Goal: Obtain resource: Download file/media

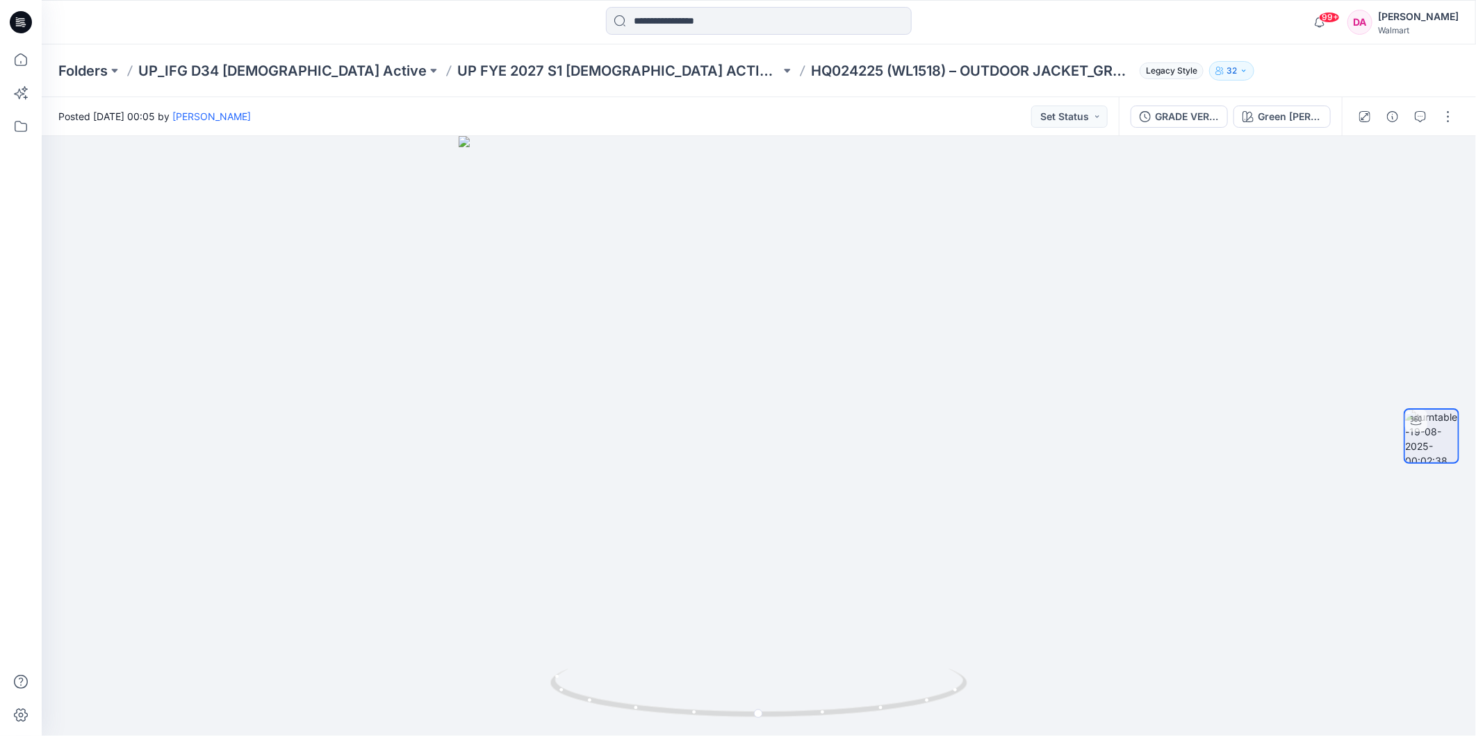
click at [76, 69] on p "Folders" at bounding box center [82, 70] width 49 height 19
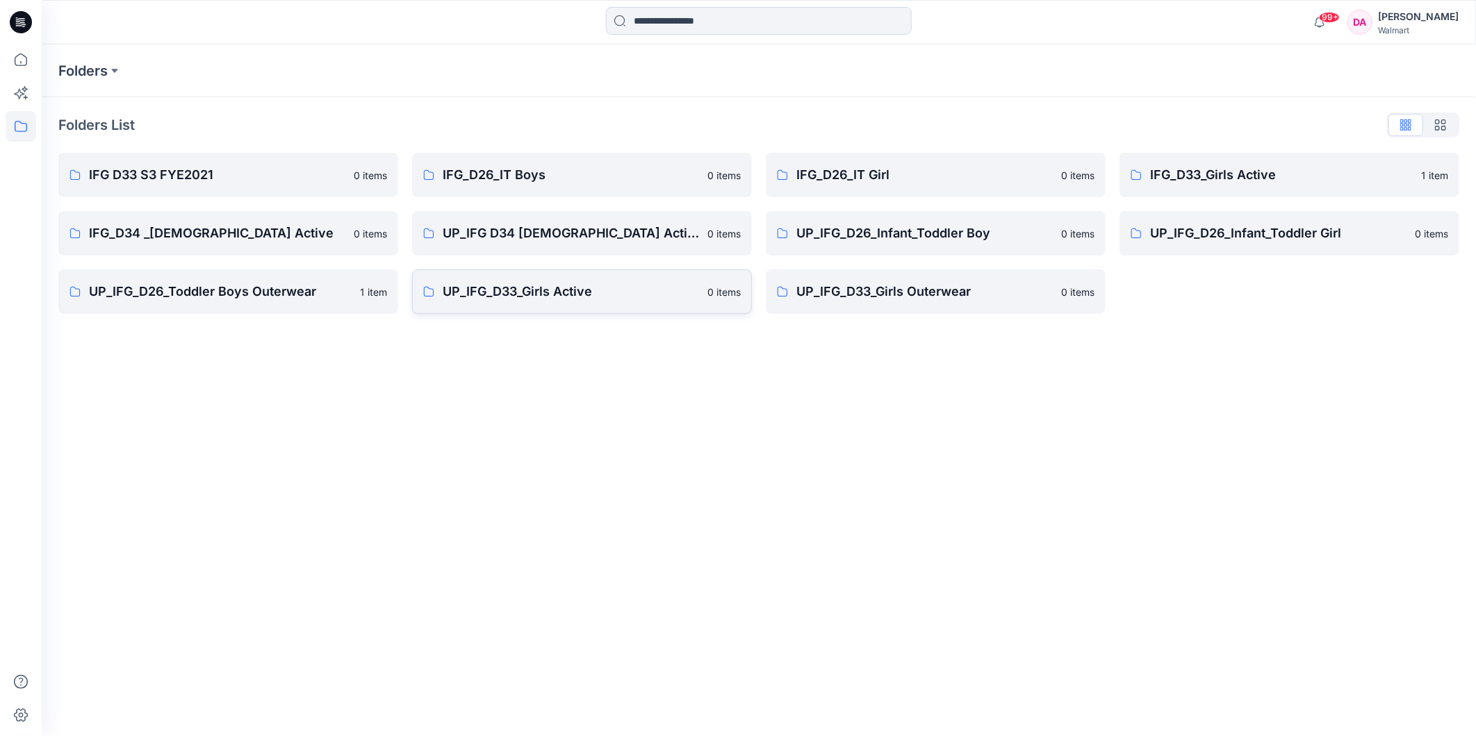
click at [561, 299] on p "UP_IFG_D33_Girls Active" at bounding box center [571, 291] width 256 height 19
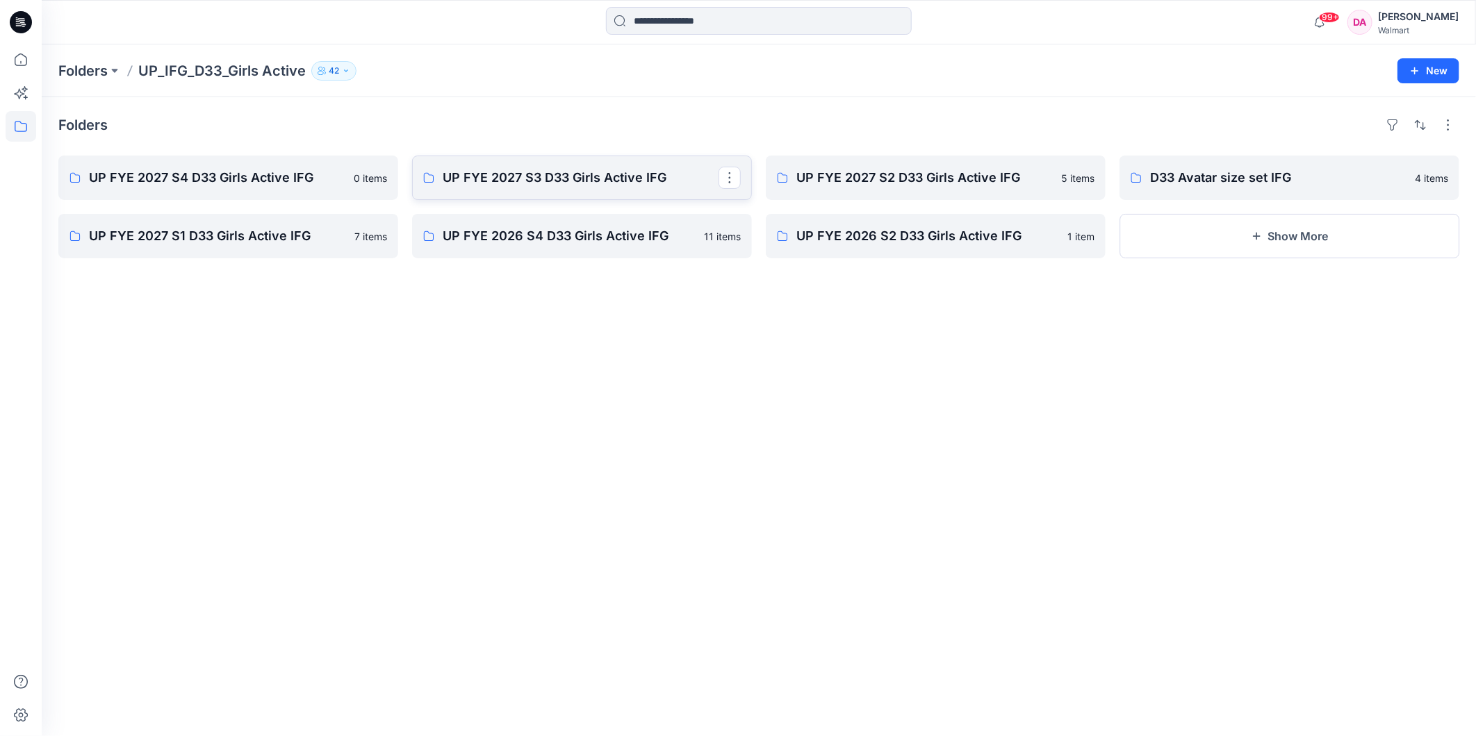
click at [566, 188] on p "UP FYE 2027 S3 D33 Girls Active IFG" at bounding box center [581, 177] width 276 height 19
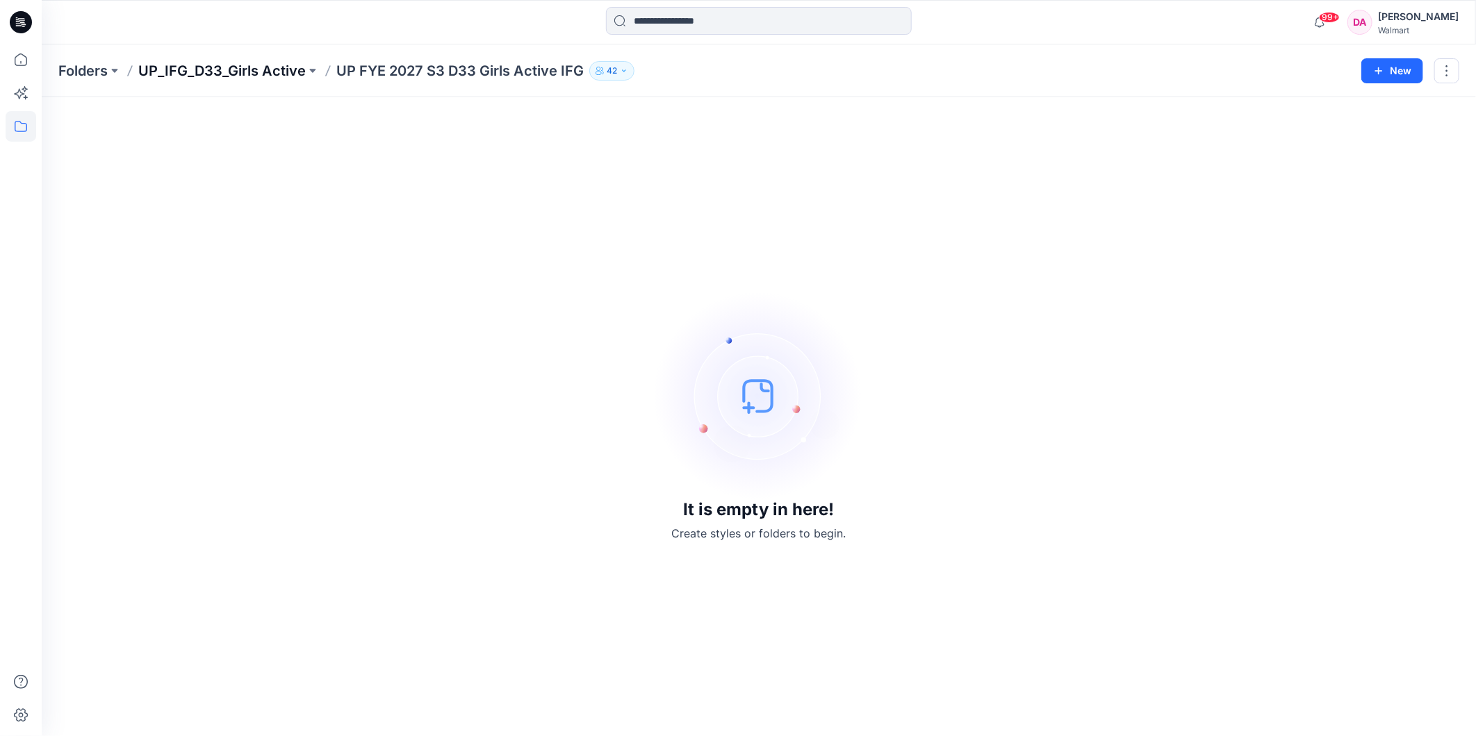
click at [215, 67] on p "UP_IFG_D33_Girls Active" at bounding box center [221, 70] width 167 height 19
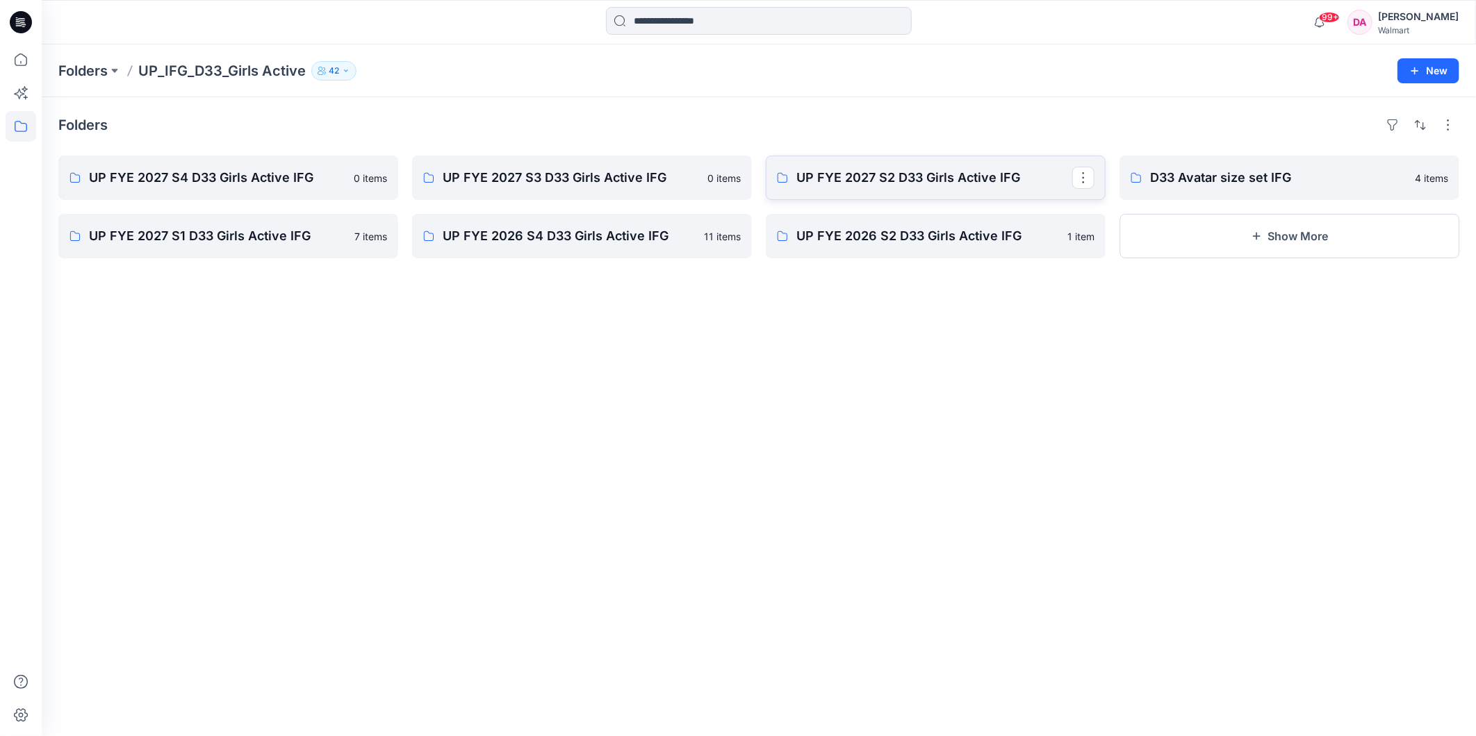
click at [991, 163] on link "UP FYE 2027 S2 D33 Girls Active IFG" at bounding box center [936, 178] width 340 height 44
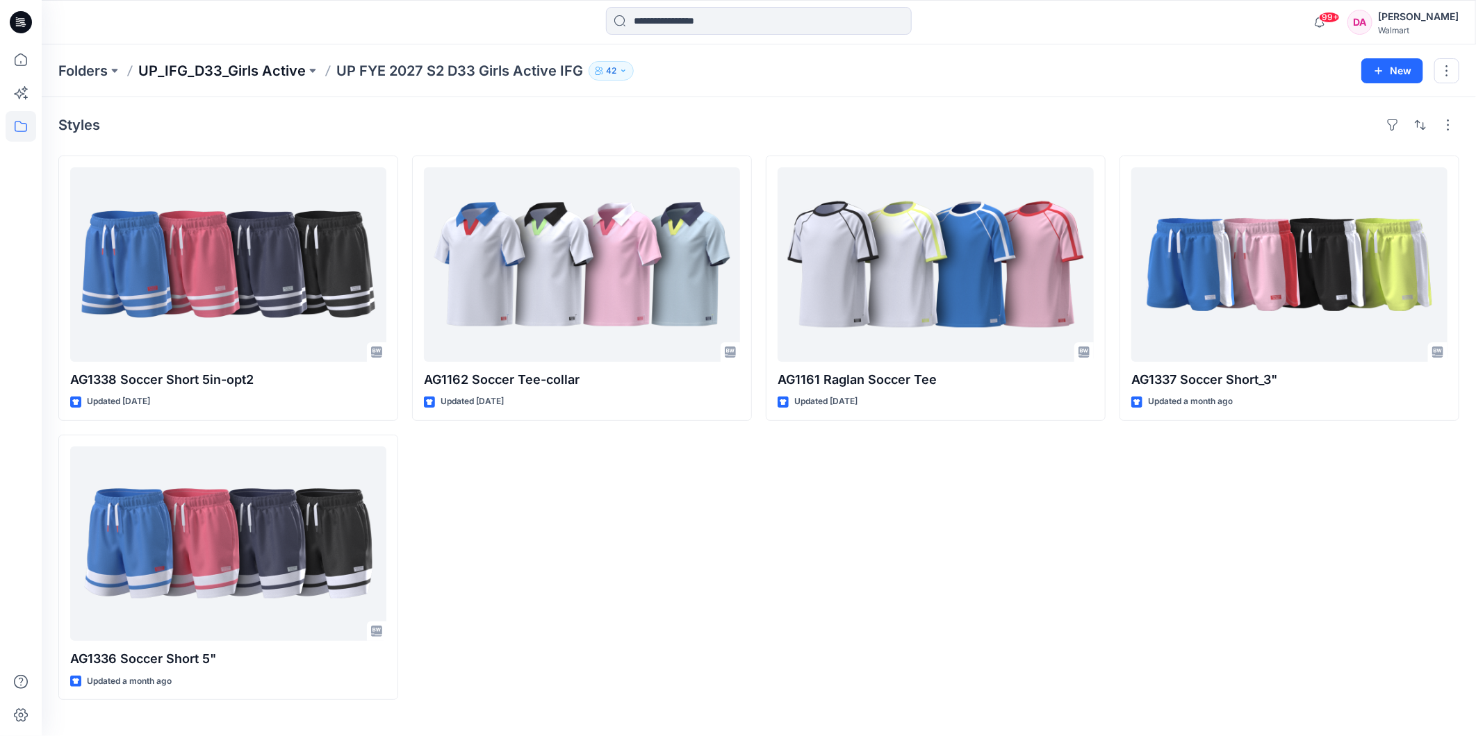
click at [185, 68] on p "UP_IFG_D33_Girls Active" at bounding box center [221, 70] width 167 height 19
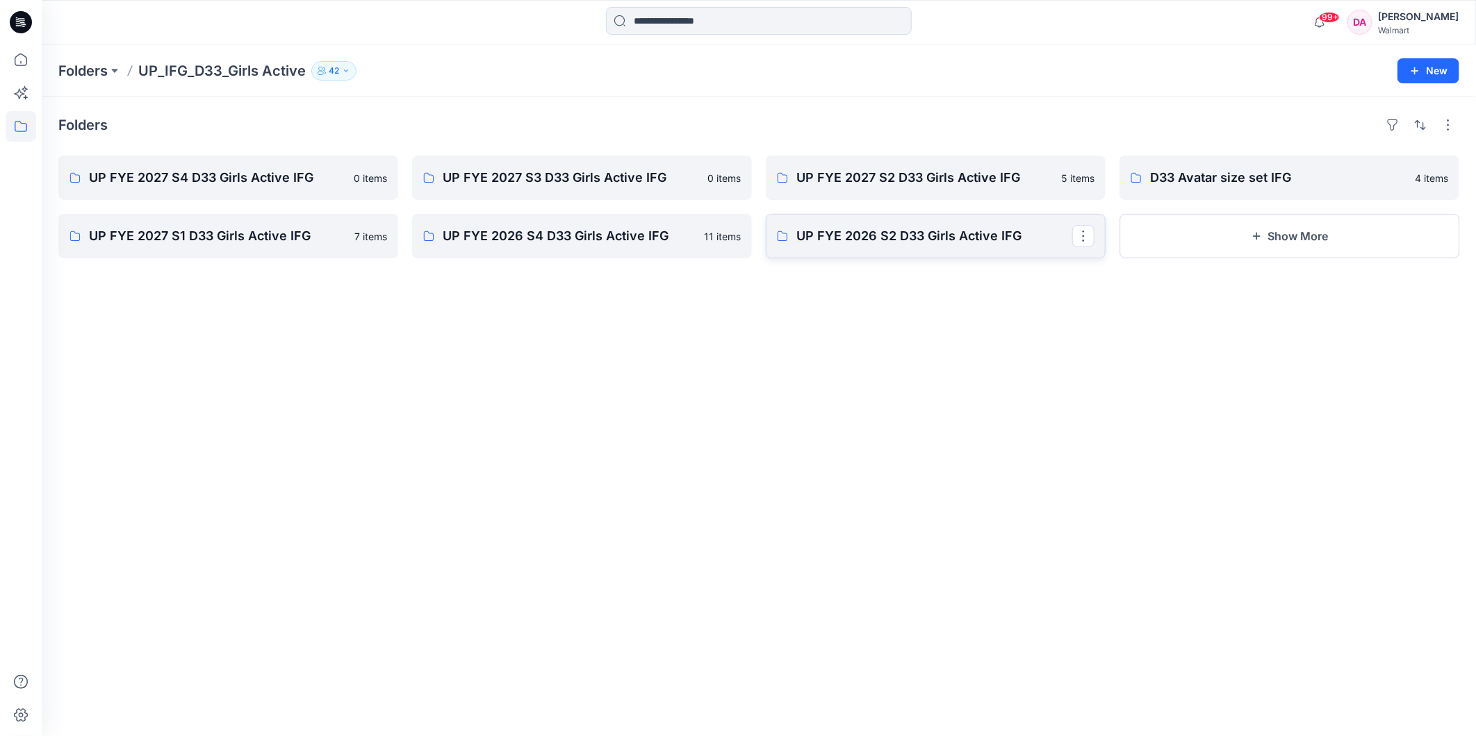
click at [936, 238] on p "UP FYE 2026 S2 D33 Girls Active IFG" at bounding box center [934, 235] width 276 height 19
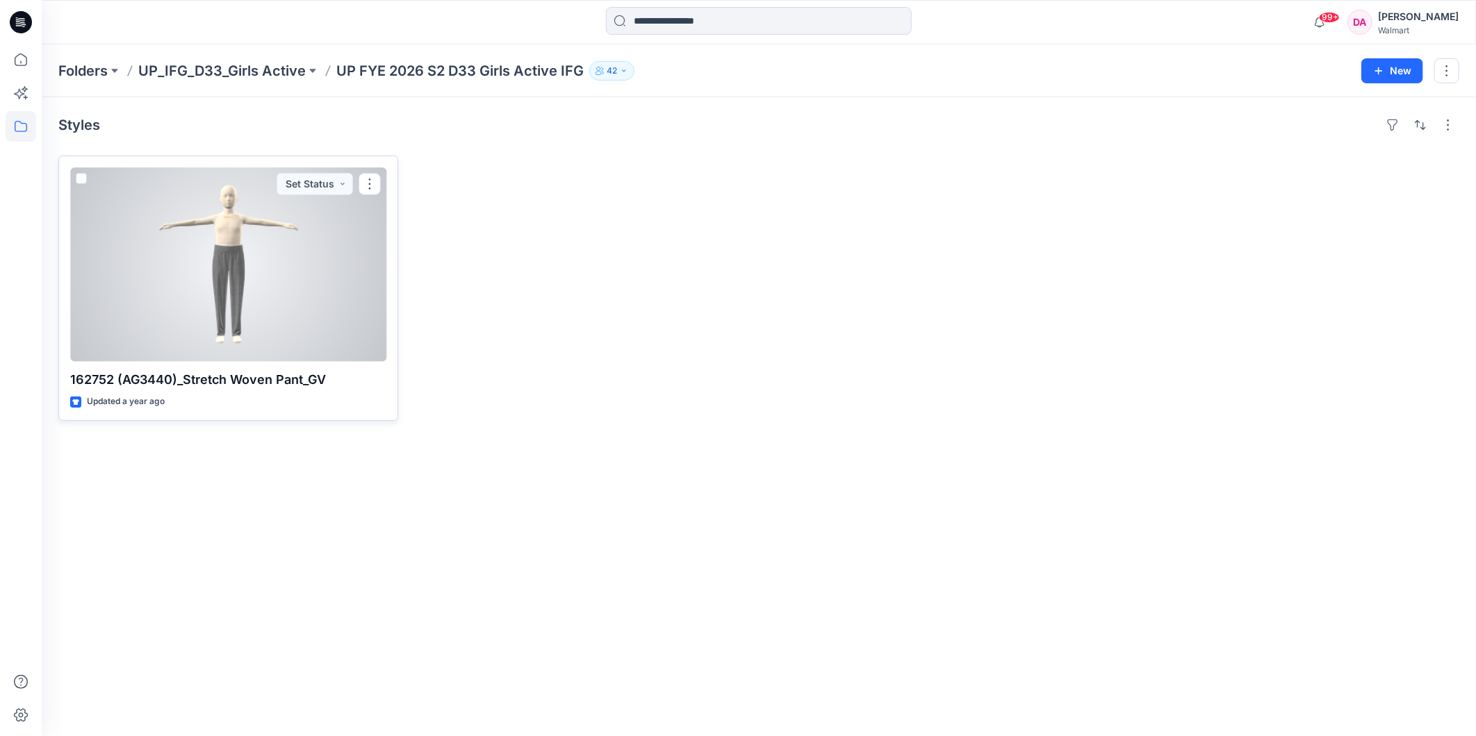
click at [184, 300] on div at bounding box center [228, 264] width 316 height 195
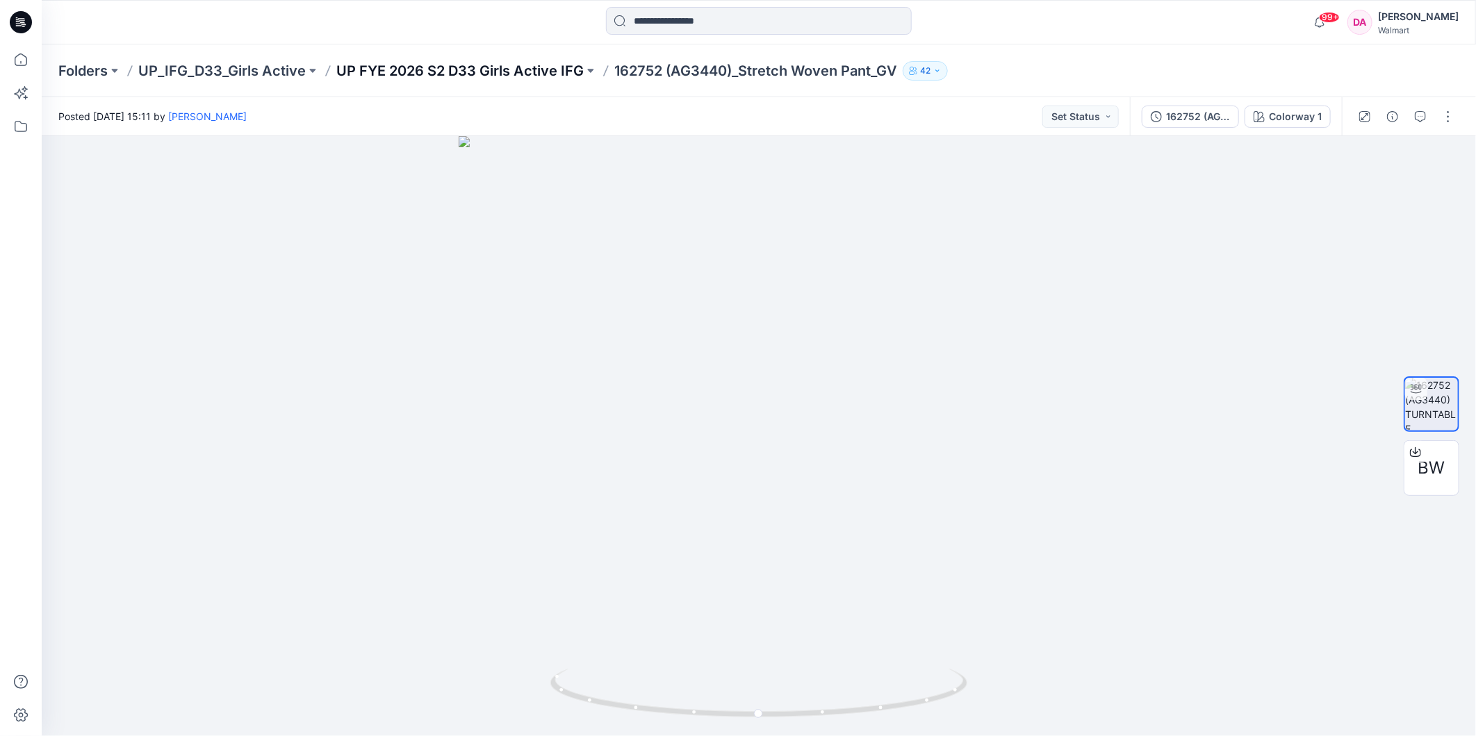
click at [411, 67] on p "UP FYE 2026 S2 D33 Girls Active IFG" at bounding box center [459, 70] width 247 height 19
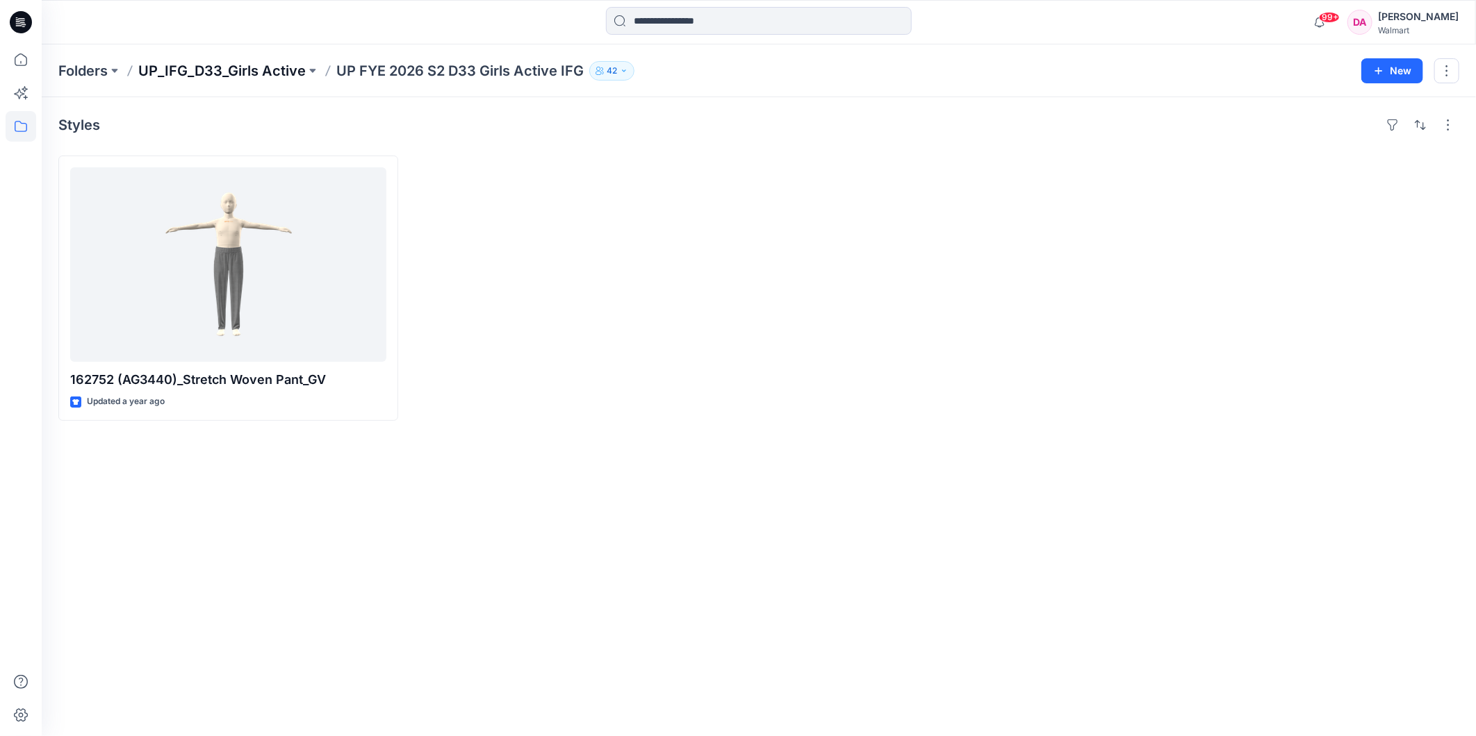
click at [199, 76] on p "UP_IFG_D33_Girls Active" at bounding box center [221, 70] width 167 height 19
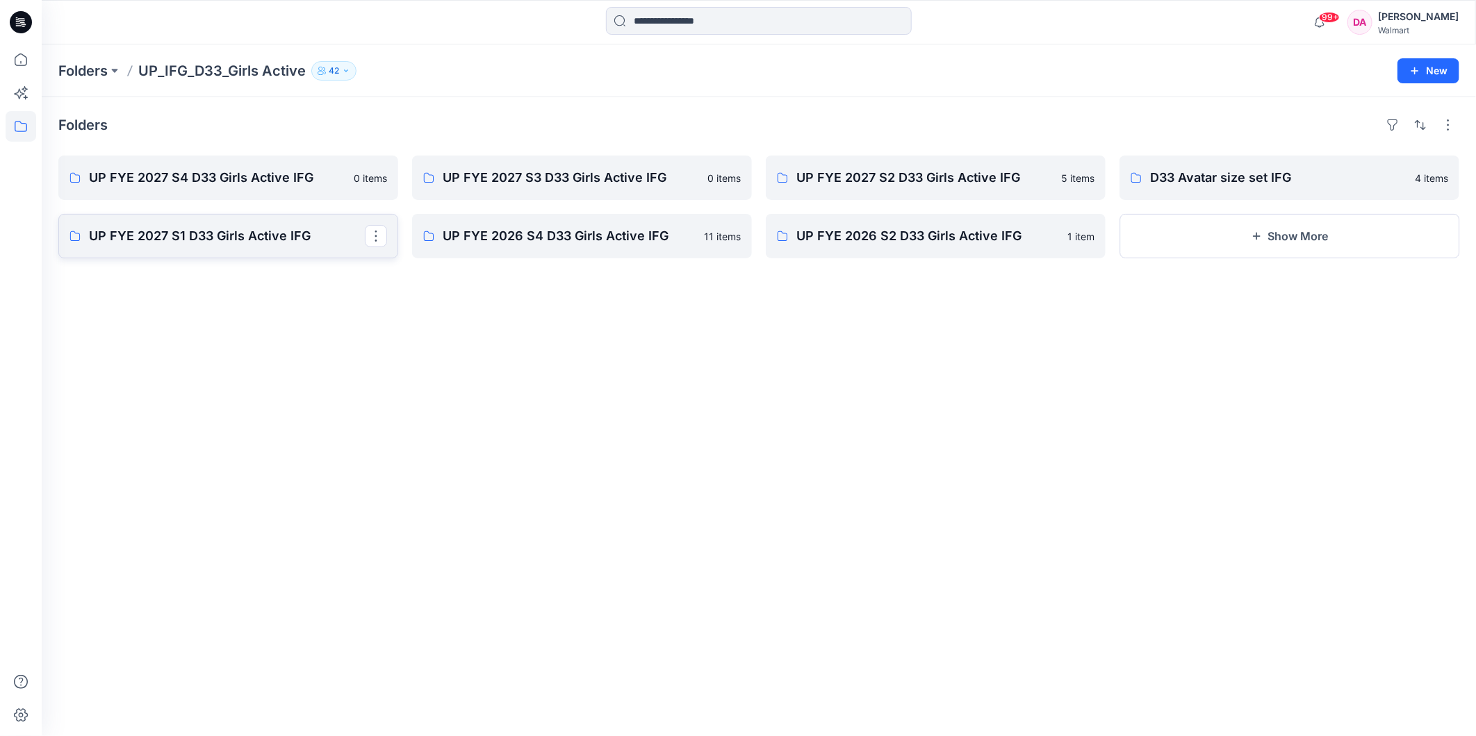
click at [172, 233] on p "UP FYE 2027 S1 D33 Girls Active IFG" at bounding box center [227, 235] width 276 height 19
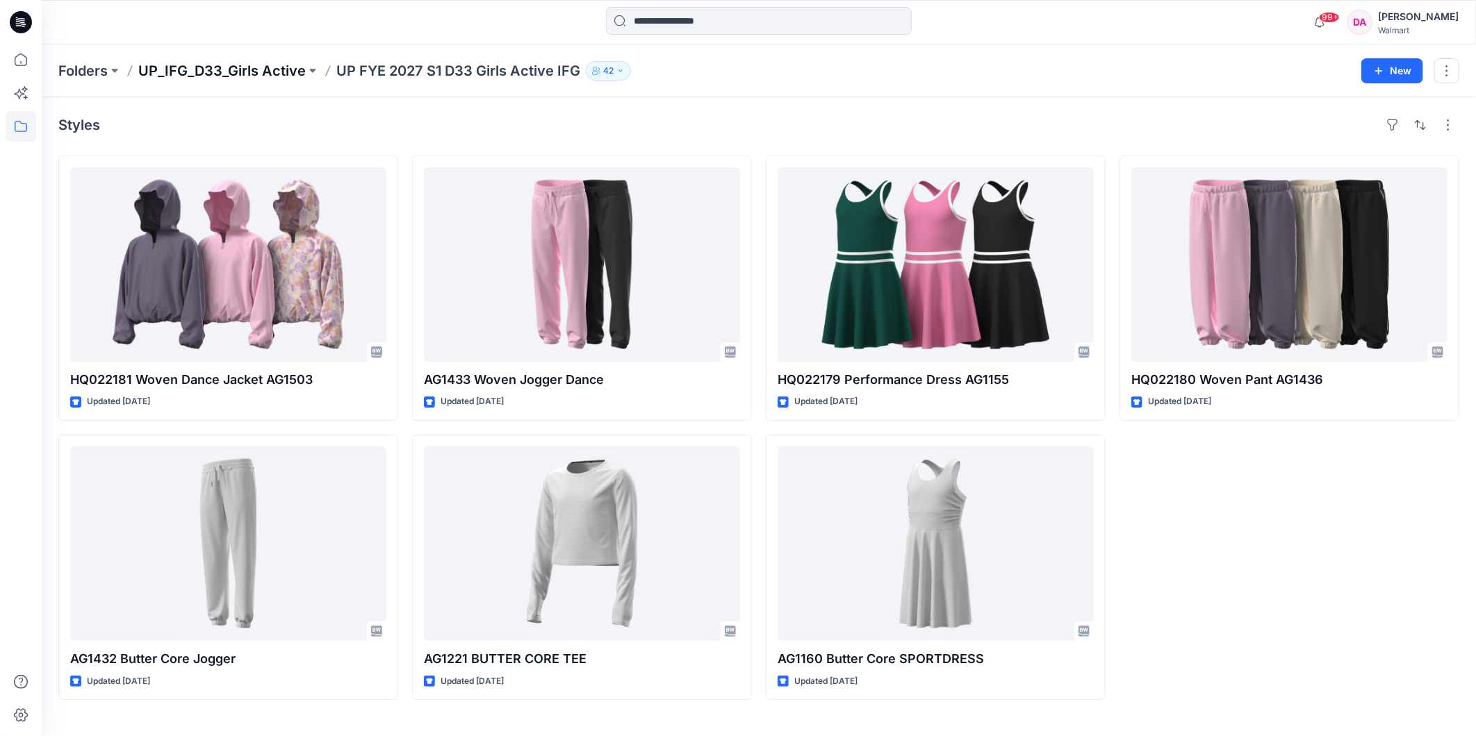
click at [213, 73] on p "UP_IFG_D33_Girls Active" at bounding box center [221, 70] width 167 height 19
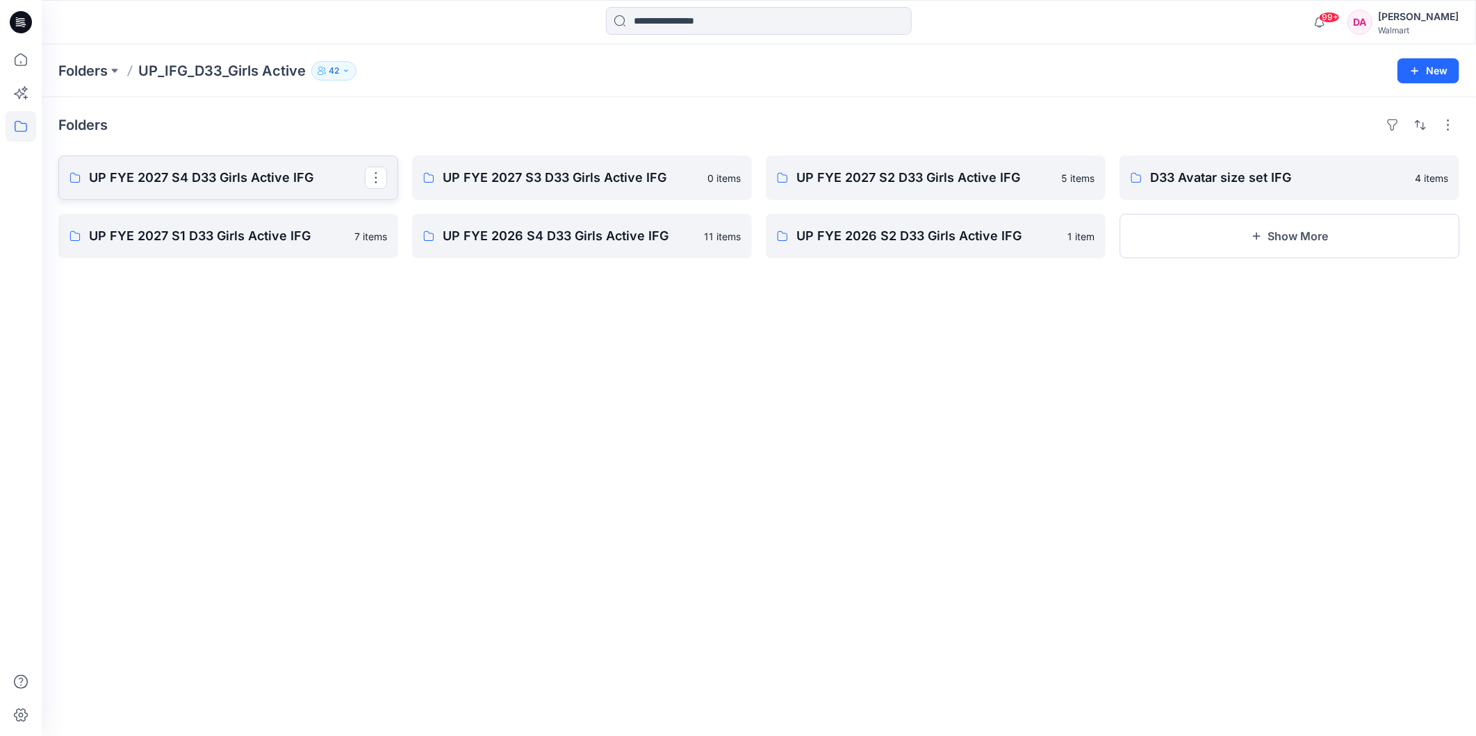
click at [181, 167] on link "UP FYE 2027 S4 D33 Girls Active IFG" at bounding box center [228, 178] width 340 height 44
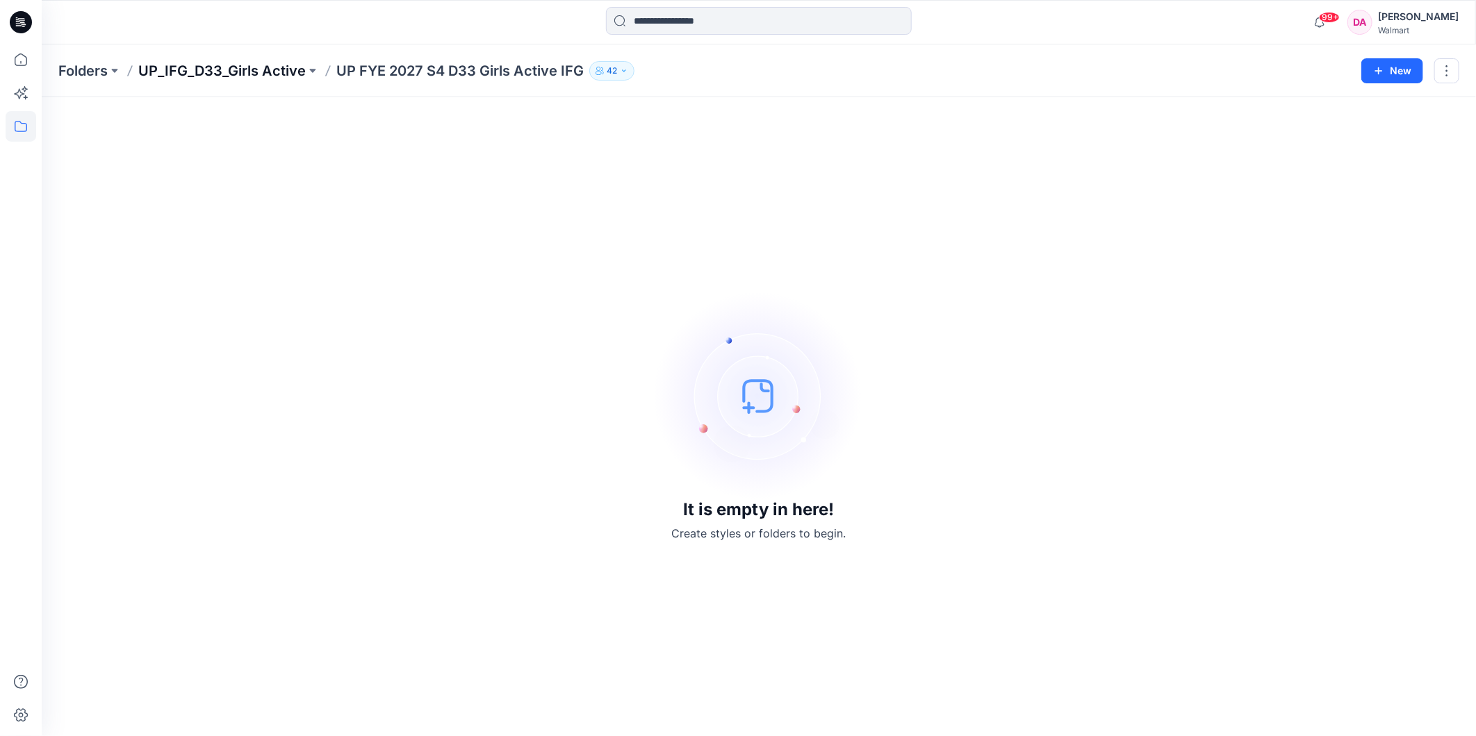
click at [277, 73] on p "UP_IFG_D33_Girls Active" at bounding box center [221, 70] width 167 height 19
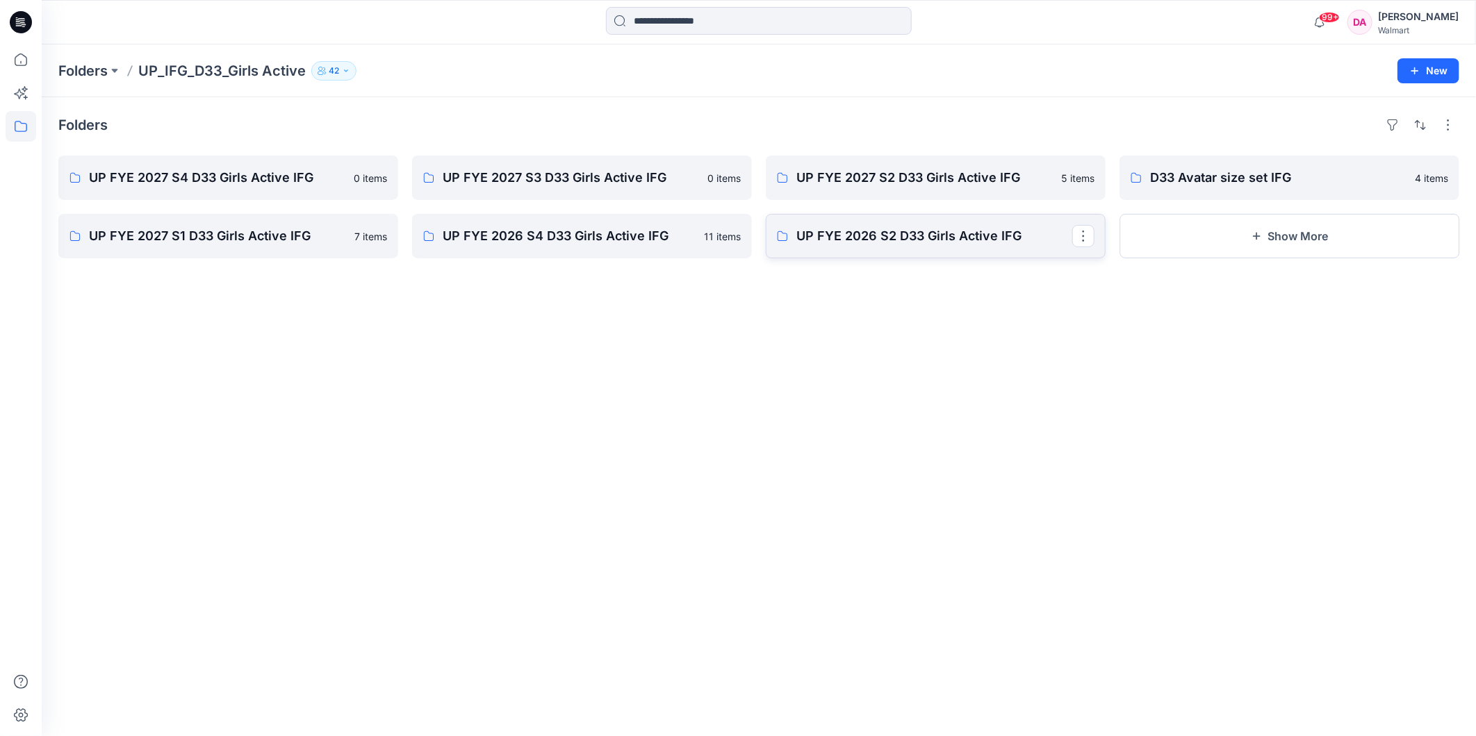
click at [950, 247] on link "UP FYE 2026 S2 D33 Girls Active IFG" at bounding box center [936, 236] width 340 height 44
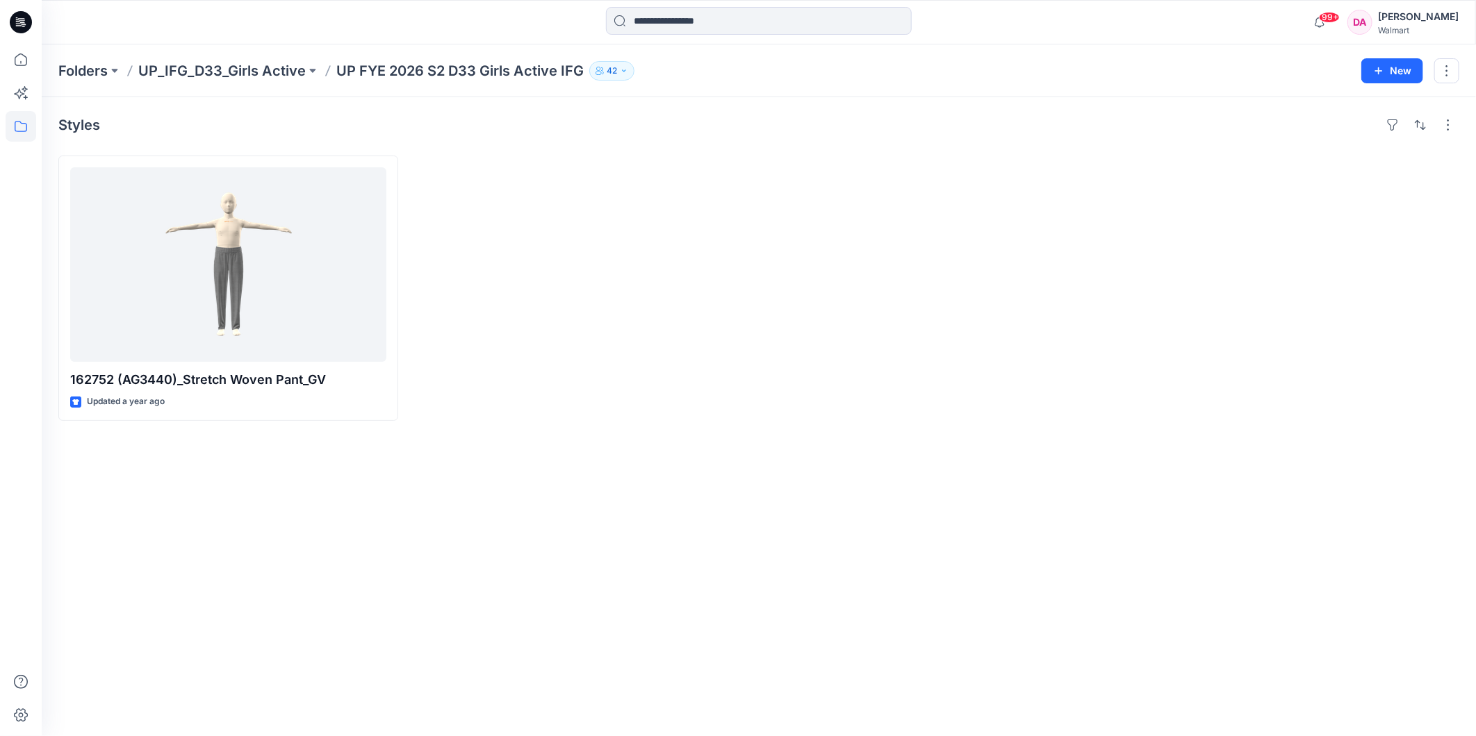
drag, startPoint x: 295, startPoint y: 542, endPoint x: 295, endPoint y: 552, distance: 9.7
click at [295, 542] on div "Styles 162752 (AG3440)_Stretch Woven Pant_GV Updated a year ago" at bounding box center [759, 416] width 1434 height 639
click at [100, 69] on p "Folders" at bounding box center [82, 70] width 49 height 19
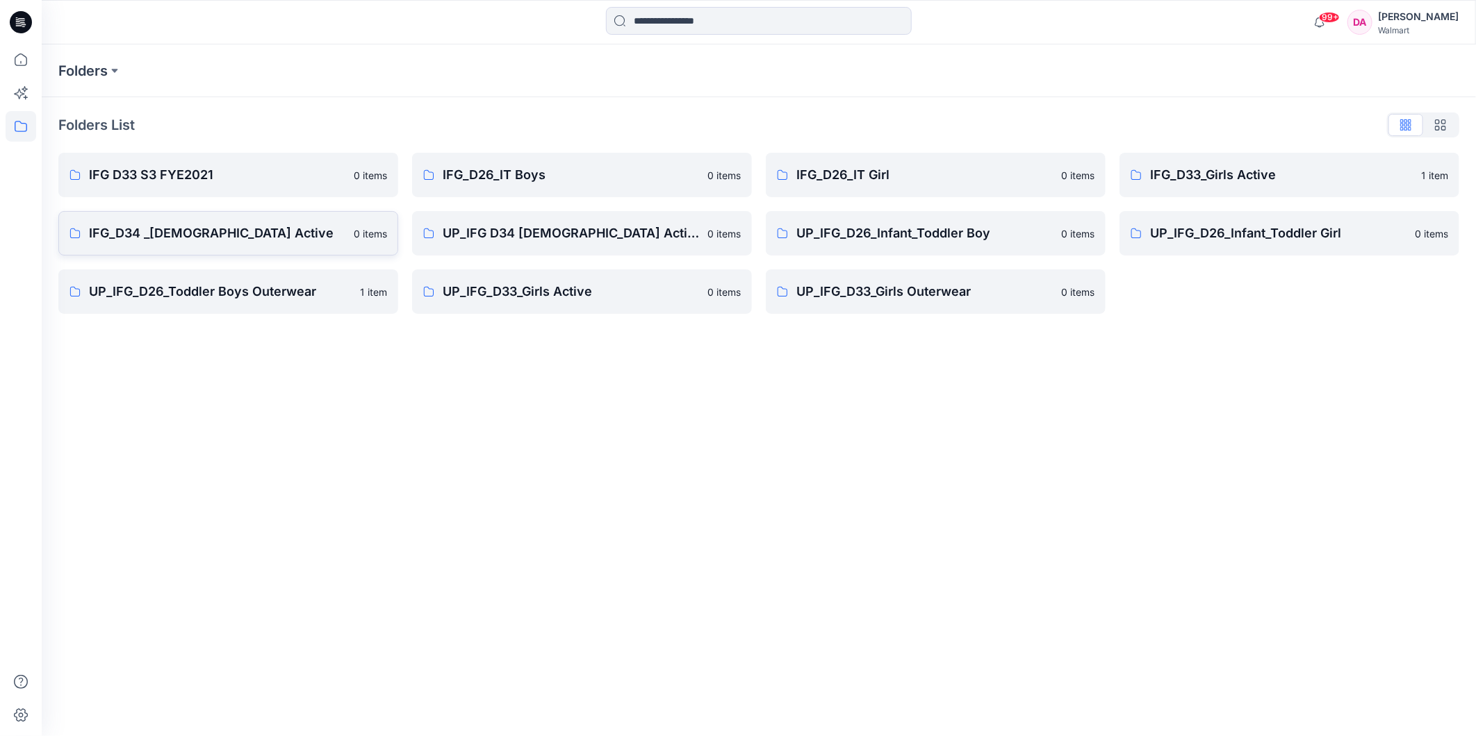
click at [244, 238] on p "IFG_D34 _[DEMOGRAPHIC_DATA] Active" at bounding box center [217, 233] width 256 height 19
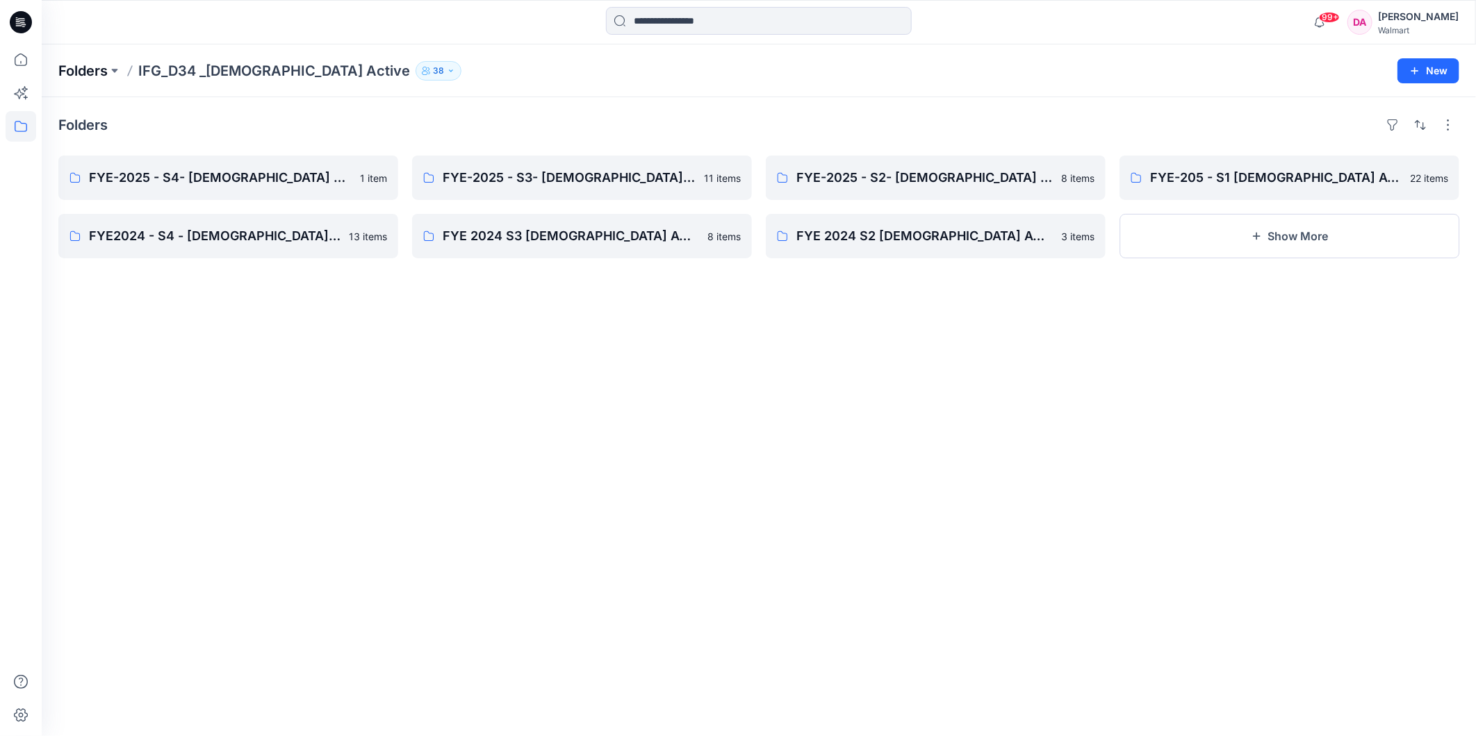
click at [86, 73] on p "Folders" at bounding box center [82, 70] width 49 height 19
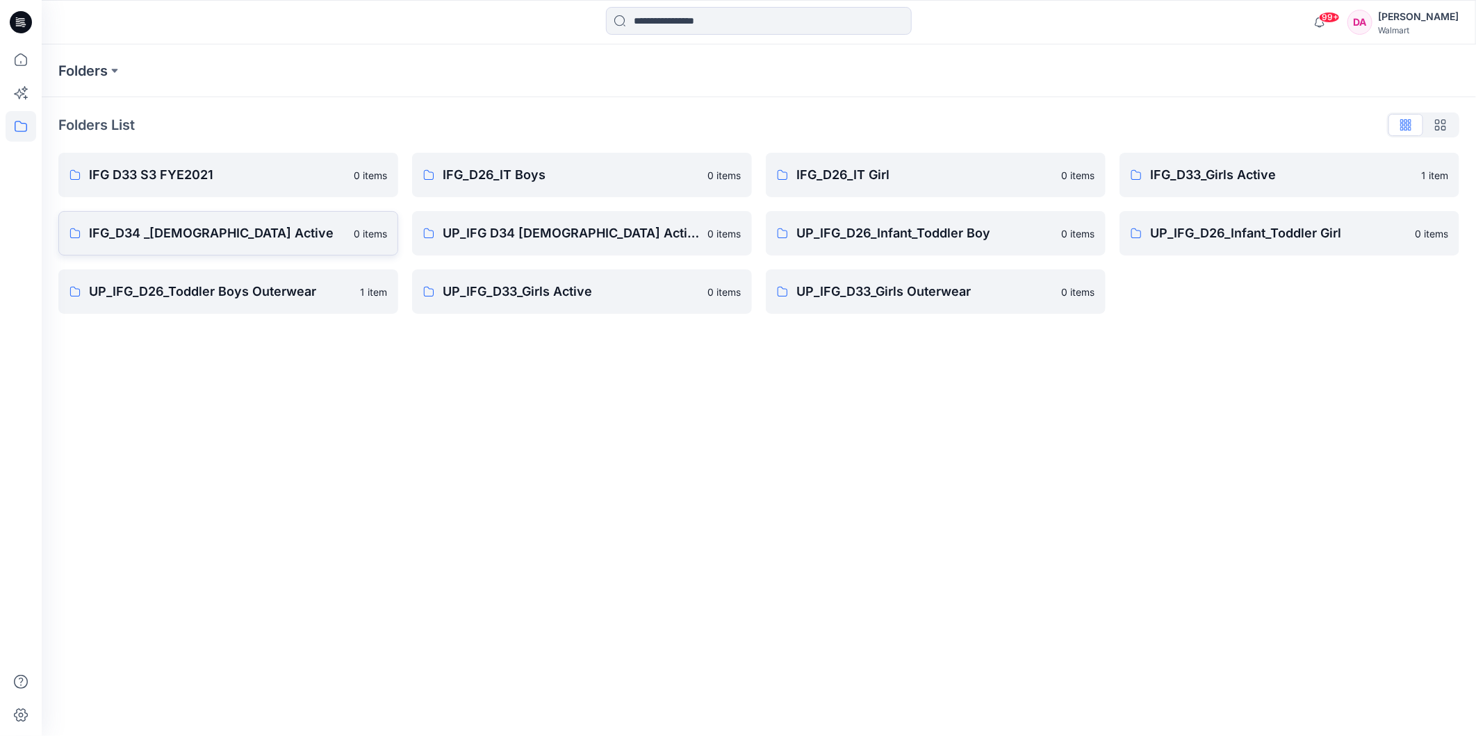
click at [134, 217] on link "IFG_D34 _[DEMOGRAPHIC_DATA] Active 0 items" at bounding box center [228, 233] width 340 height 44
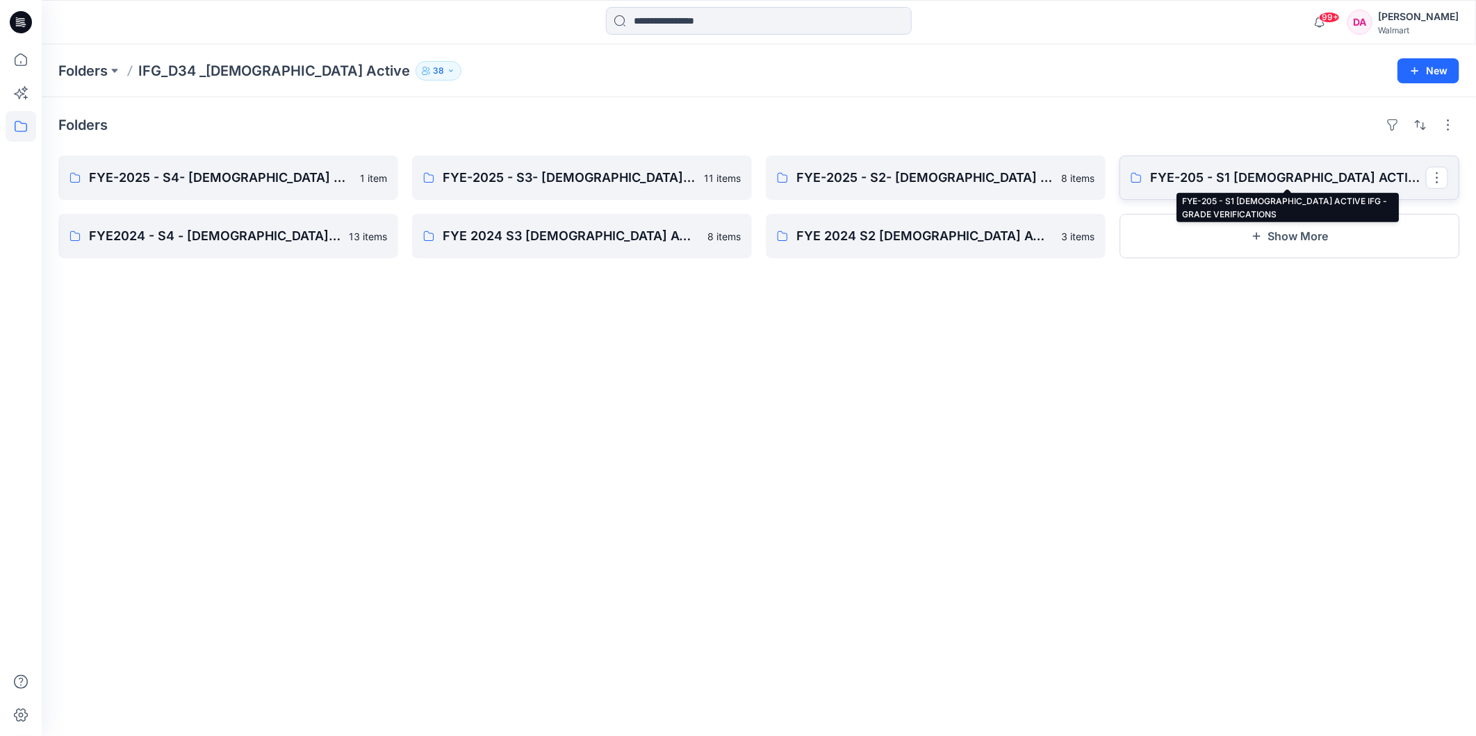
click at [1178, 174] on p "FYE-205 - S1 [DEMOGRAPHIC_DATA] ACTIVE IFG - GRADE VERIFICATIONS" at bounding box center [1288, 177] width 276 height 19
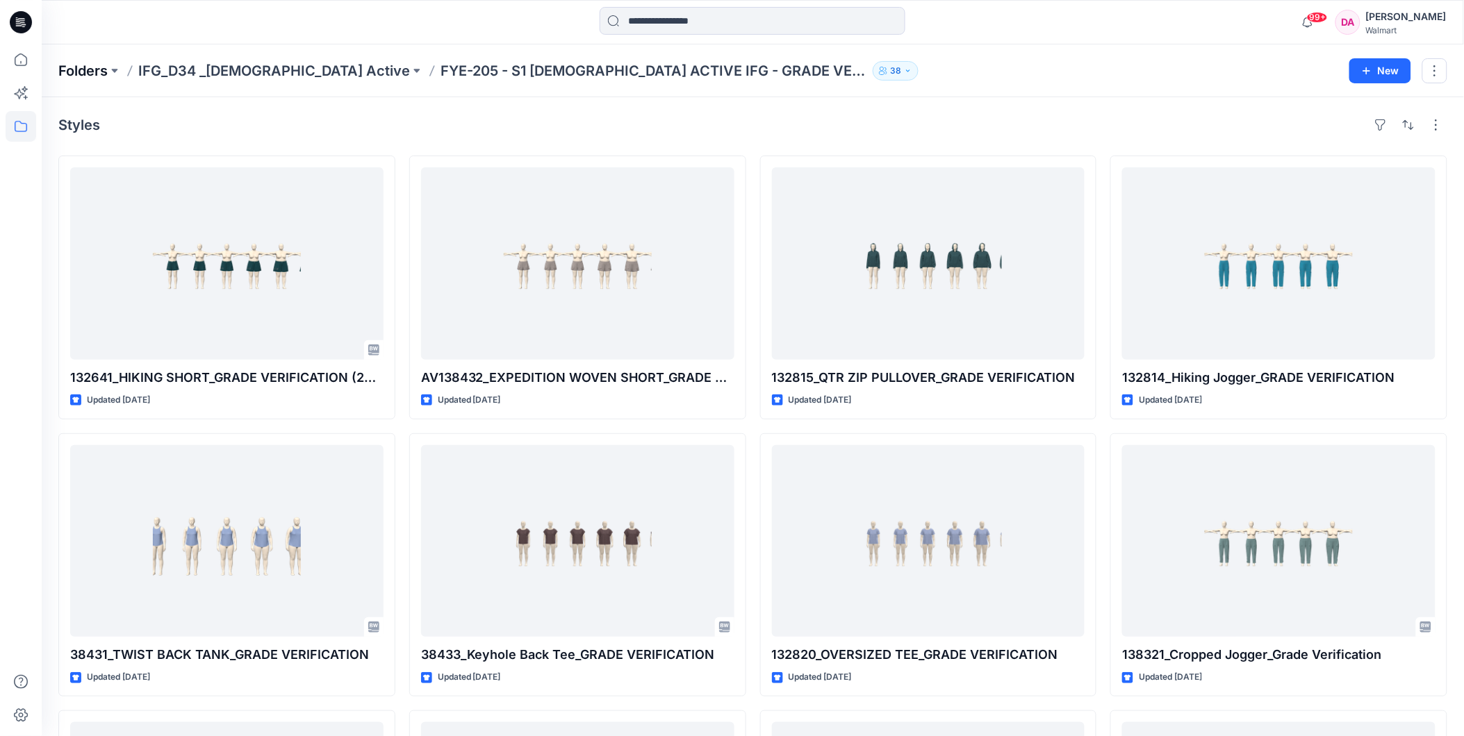
click at [79, 66] on p "Folders" at bounding box center [82, 70] width 49 height 19
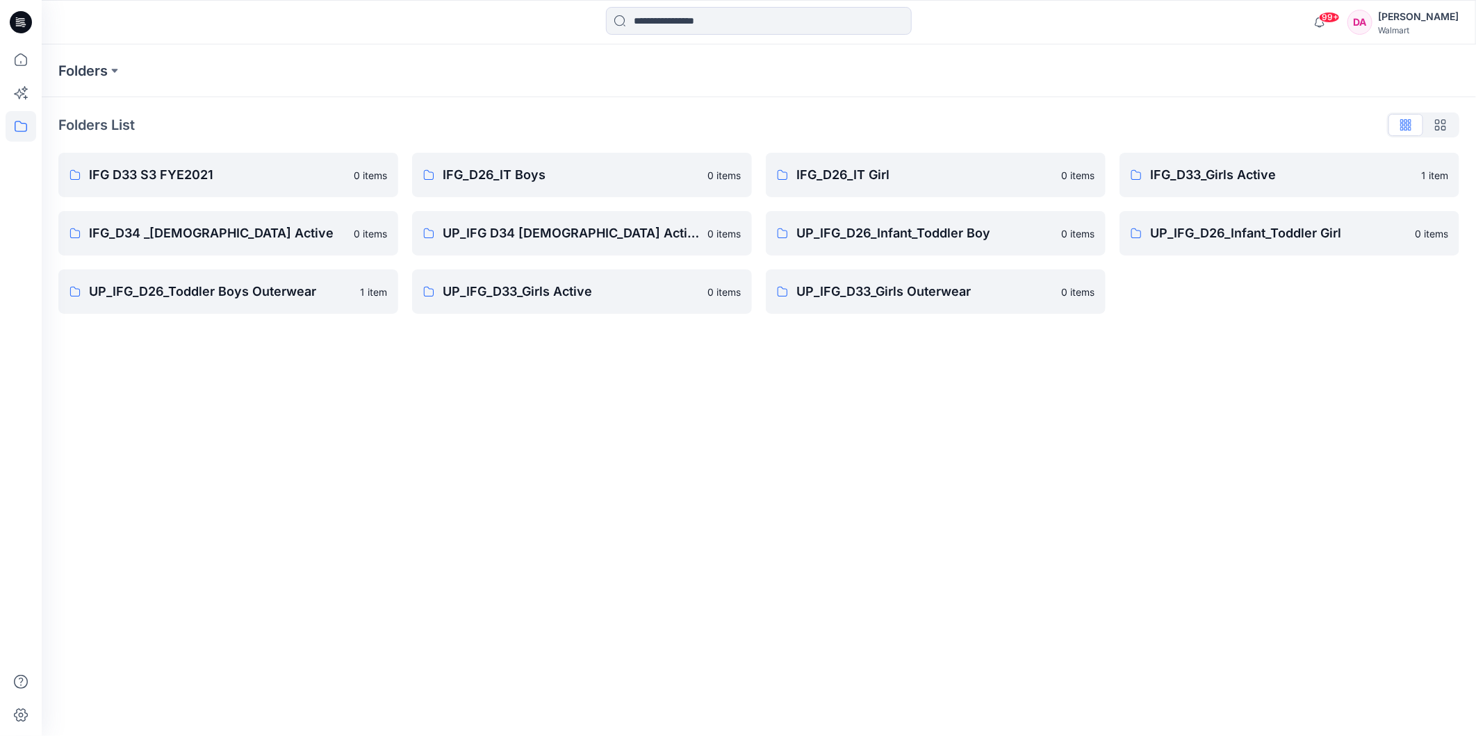
click at [28, 26] on icon at bounding box center [21, 22] width 22 height 22
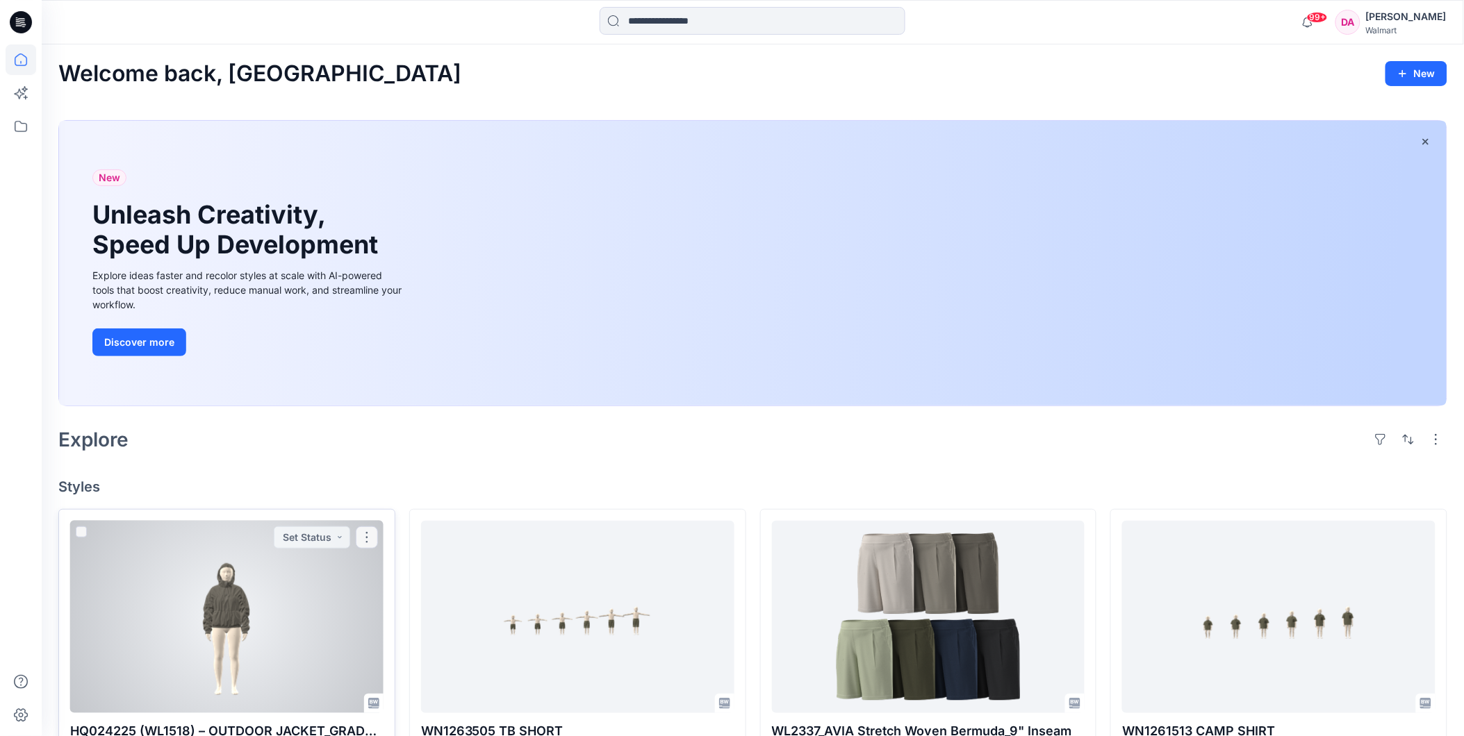
click at [245, 577] on div at bounding box center [226, 617] width 313 height 192
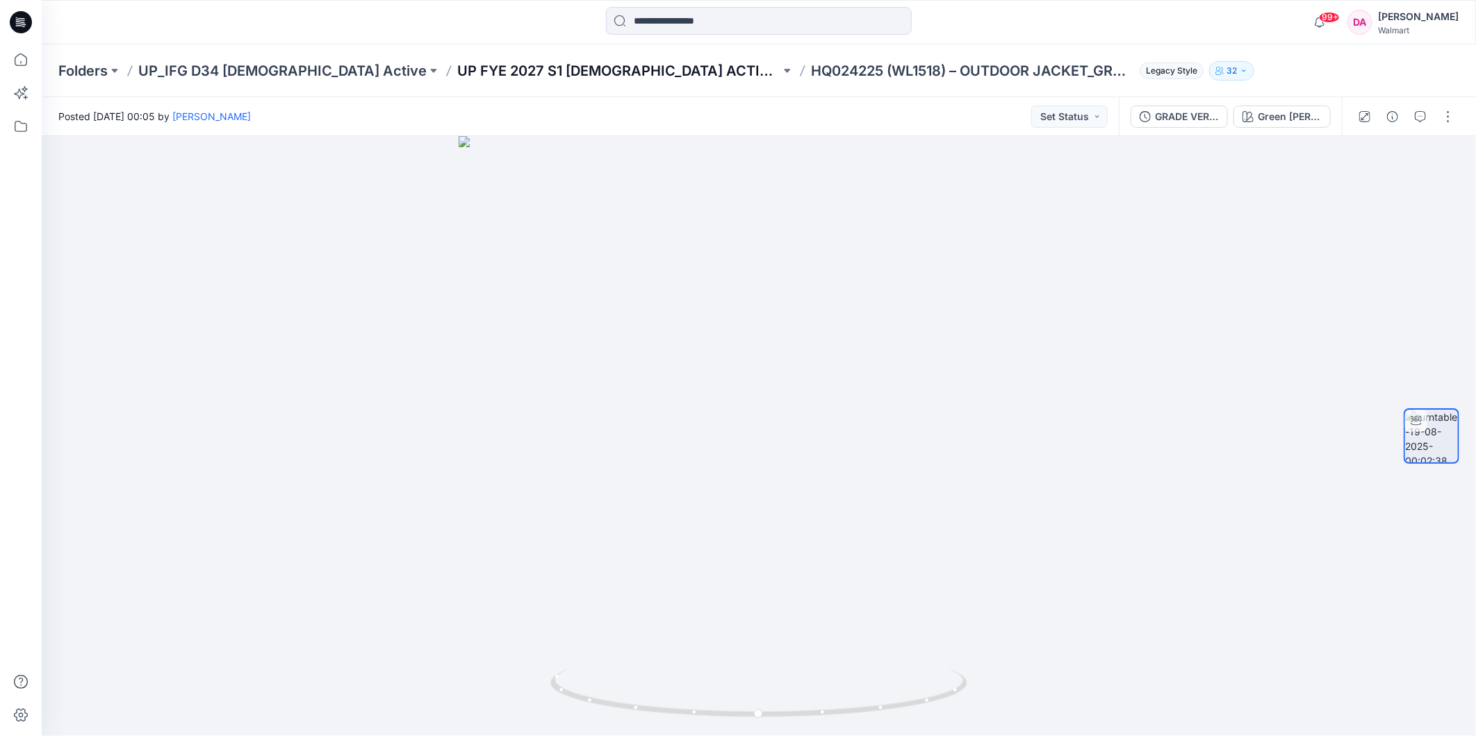
click at [543, 72] on p "UP FYE 2027 S1 [DEMOGRAPHIC_DATA] ACTIVE IFG" at bounding box center [618, 70] width 323 height 19
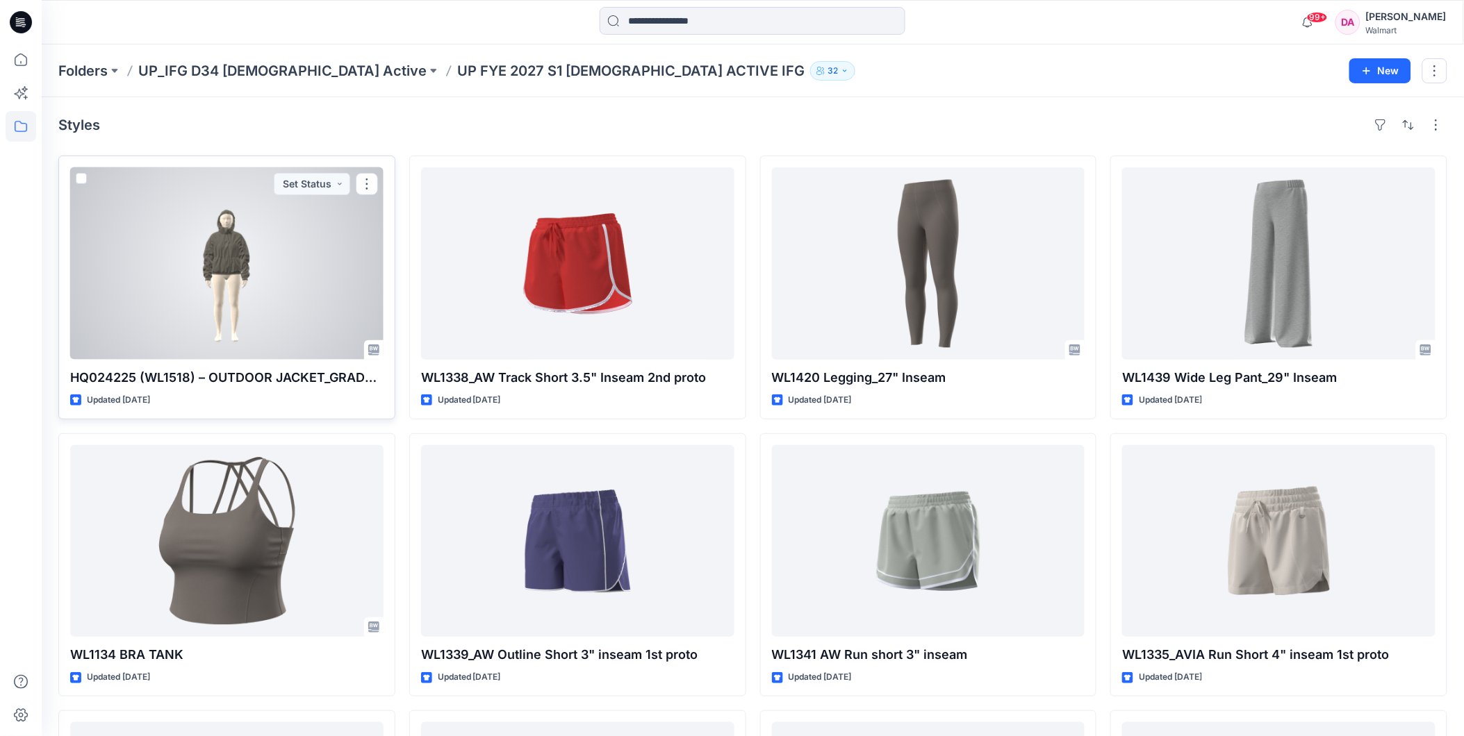
click at [257, 273] on div at bounding box center [226, 263] width 313 height 192
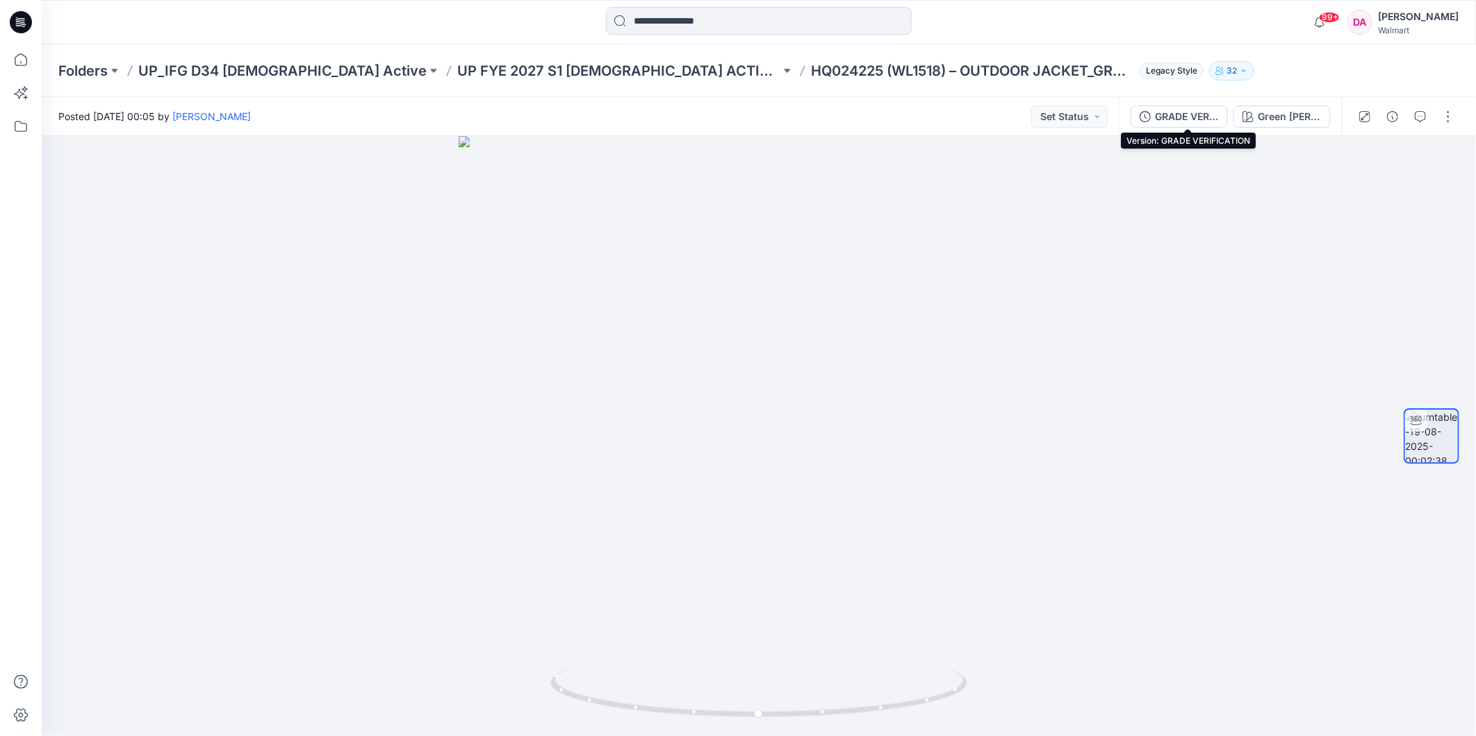
drag, startPoint x: 1176, startPoint y: 114, endPoint x: 1189, endPoint y: 111, distance: 13.5
click at [1176, 114] on div "GRADE VERIFICATION" at bounding box center [1187, 116] width 64 height 15
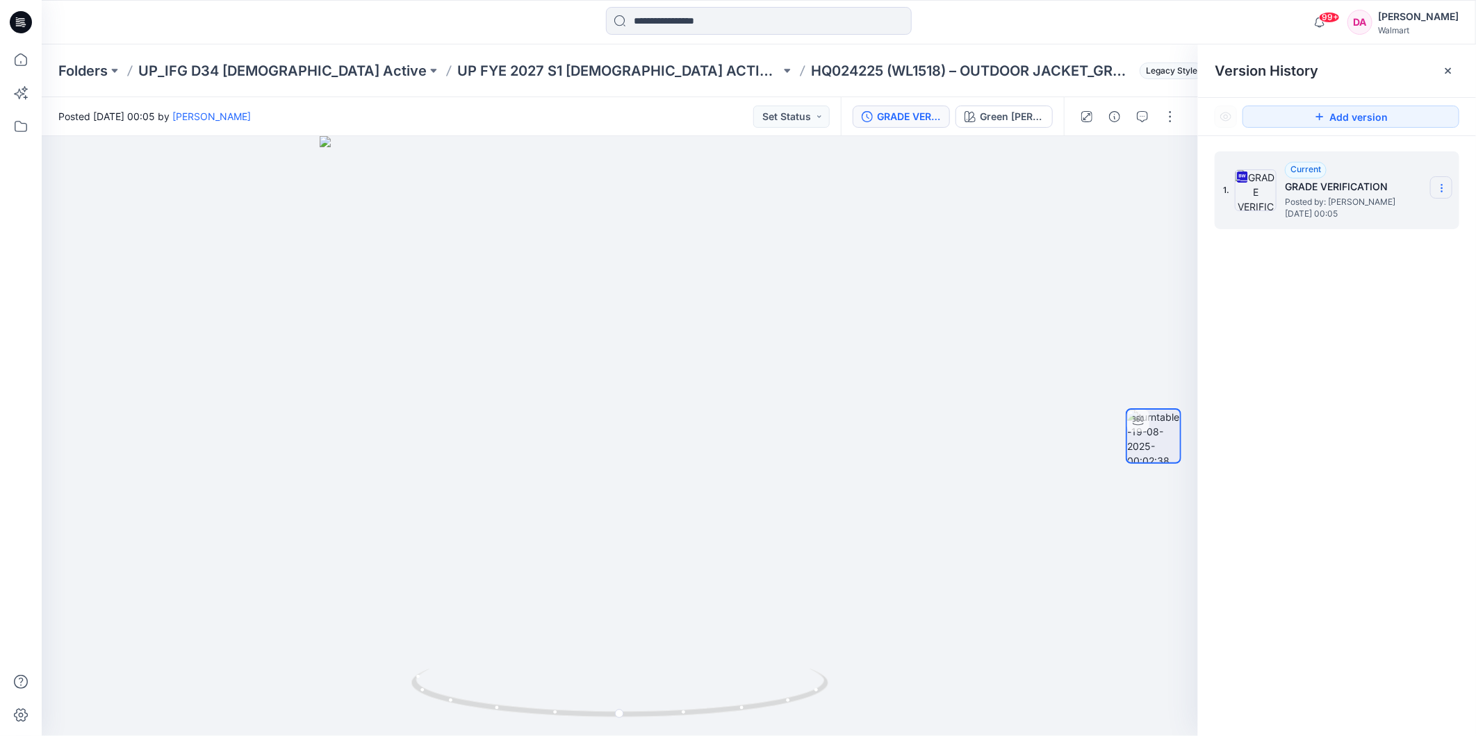
click at [1436, 185] on icon at bounding box center [1441, 188] width 11 height 11
click at [1362, 213] on span "Download Source BW File" at bounding box center [1371, 216] width 116 height 17
click at [1441, 193] on icon at bounding box center [1441, 188] width 11 height 11
click at [1376, 217] on span "Download Source BW File" at bounding box center [1371, 216] width 116 height 17
click at [1108, 72] on div "Folders UP_IFG D34 [DEMOGRAPHIC_DATA] Active UP FYE 2027 S1 [DEMOGRAPHIC_DATA] …" at bounding box center [704, 70] width 1292 height 19
